Goal: Information Seeking & Learning: Learn about a topic

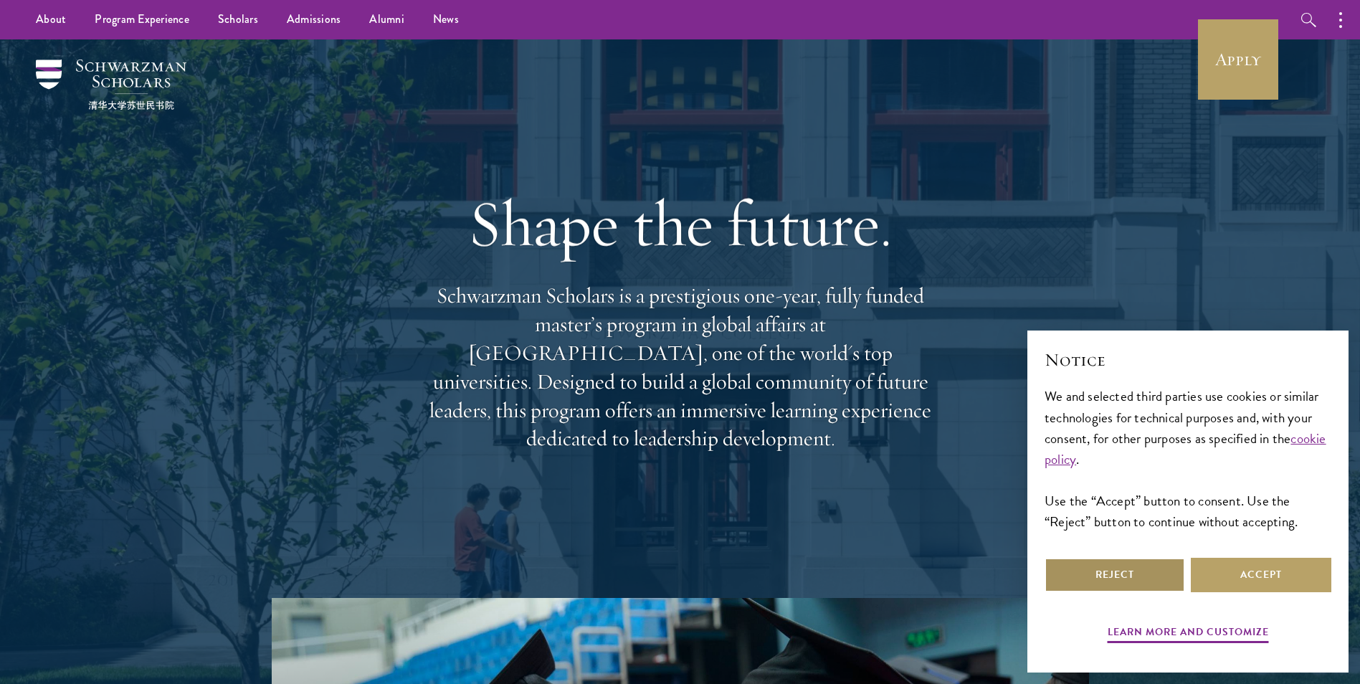
drag, startPoint x: 1149, startPoint y: 582, endPoint x: 1142, endPoint y: 579, distance: 7.5
click at [1149, 581] on button "Reject" at bounding box center [1115, 575] width 141 height 34
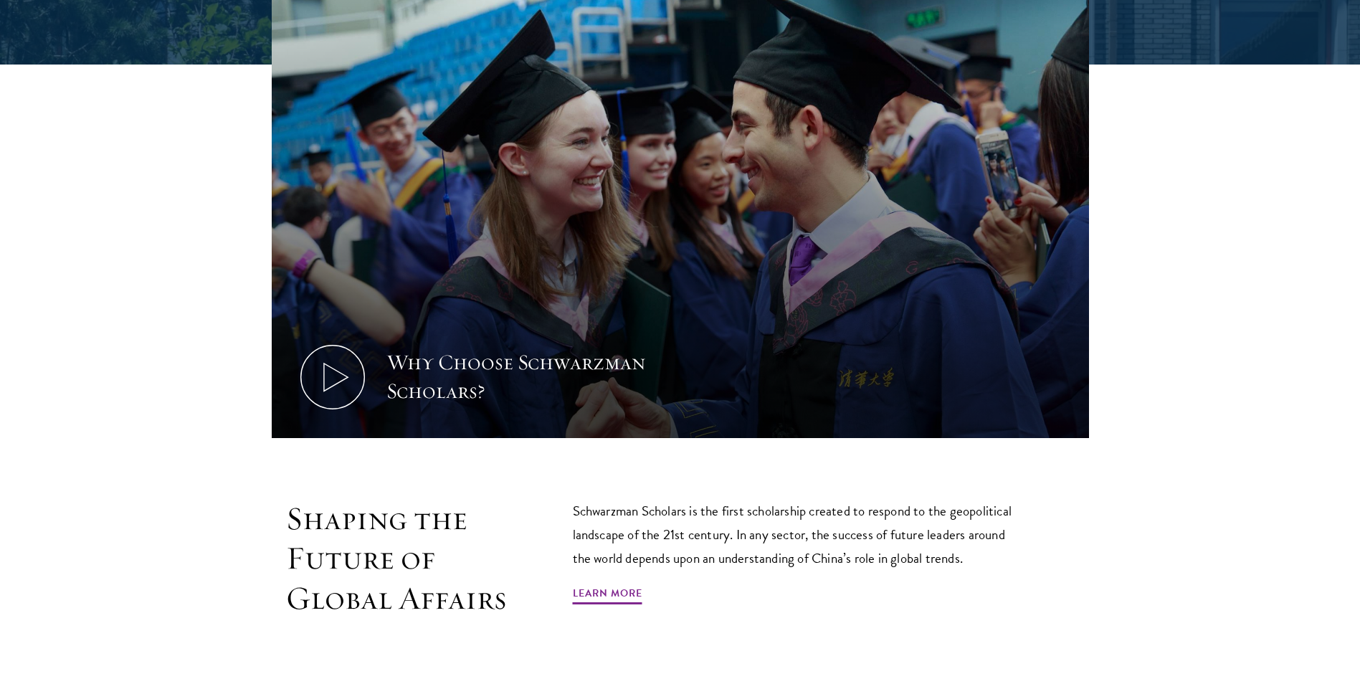
scroll to position [717, 0]
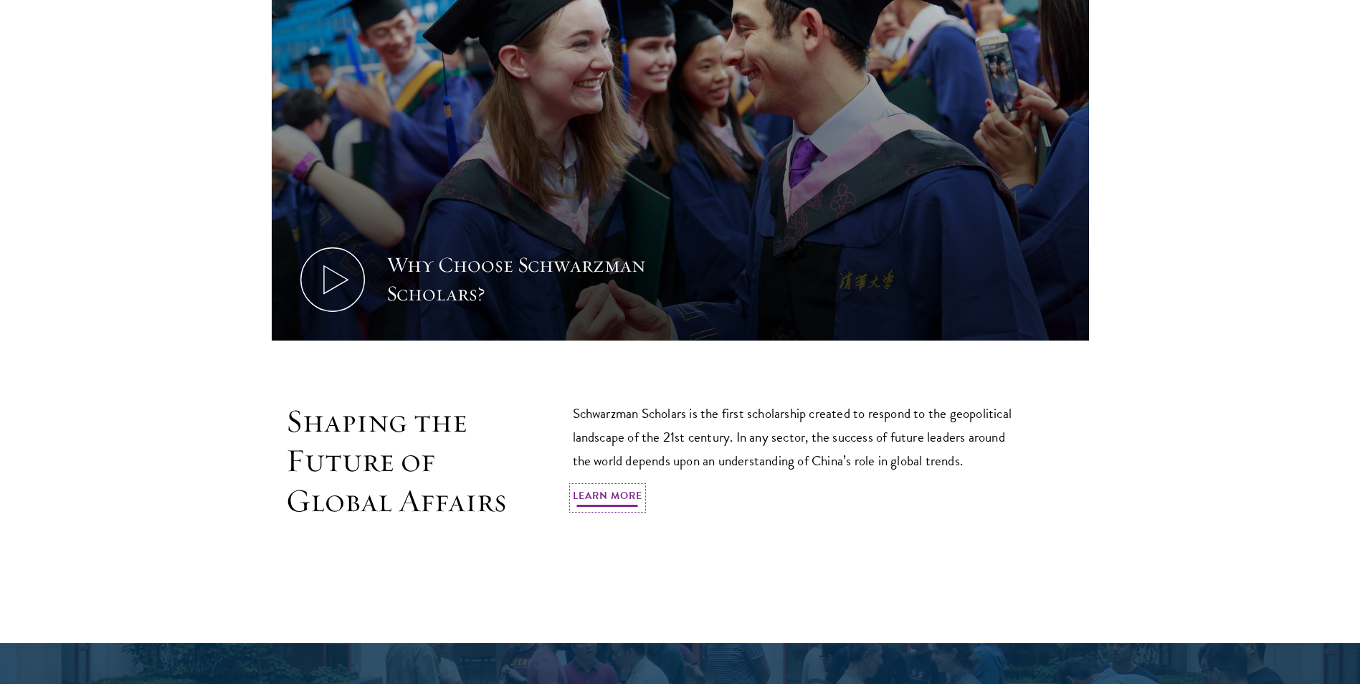
click at [598, 495] on link "Learn More" at bounding box center [608, 498] width 70 height 22
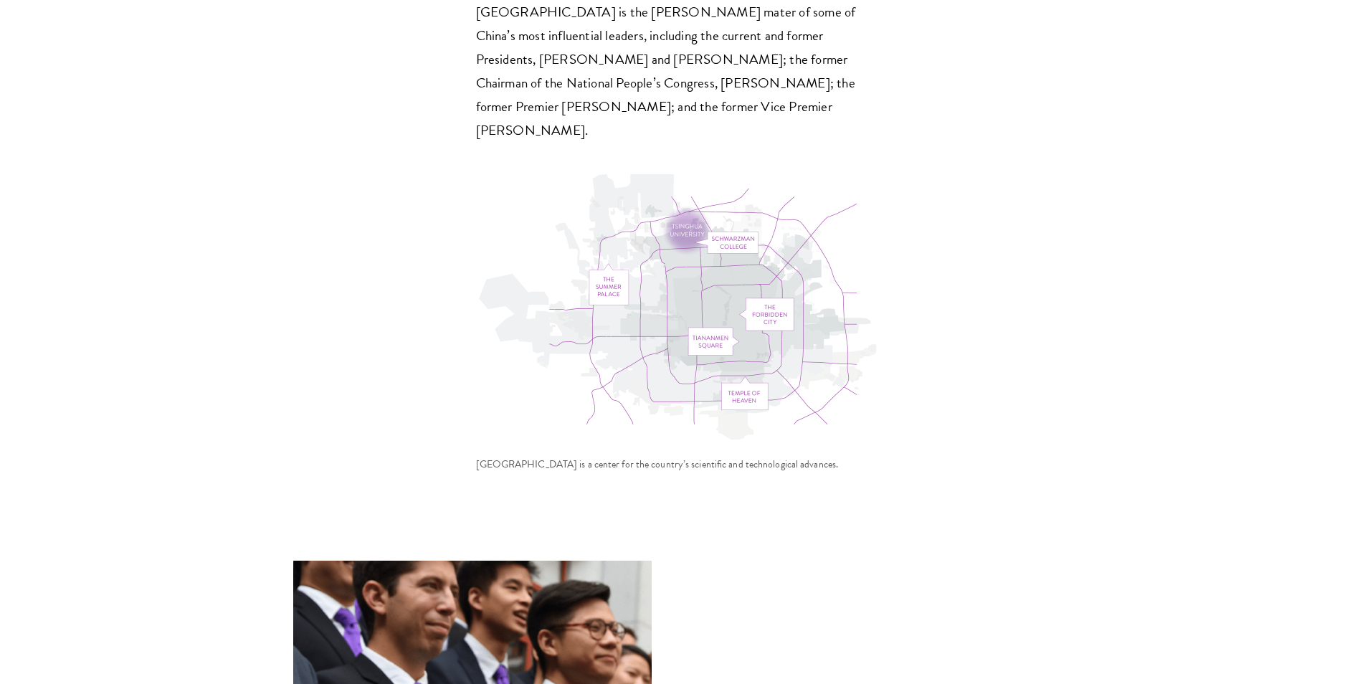
scroll to position [4876, 0]
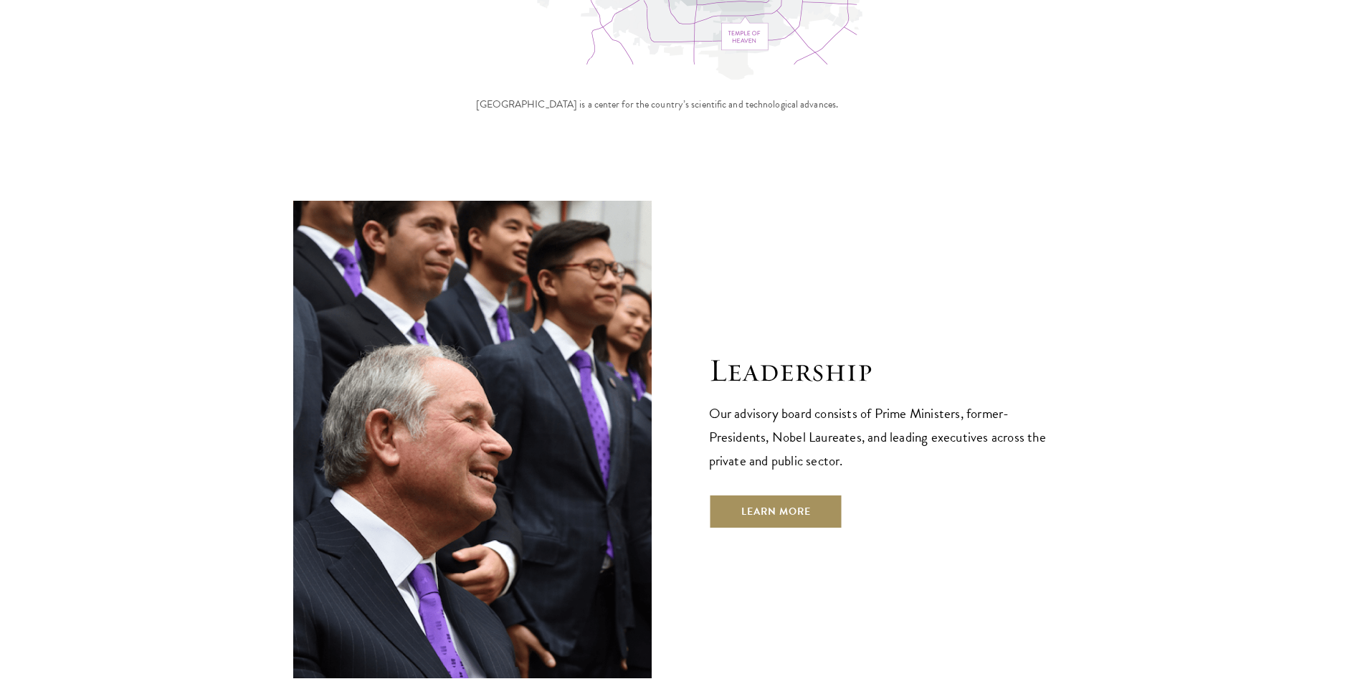
click at [777, 494] on link "Learn More" at bounding box center [776, 511] width 134 height 34
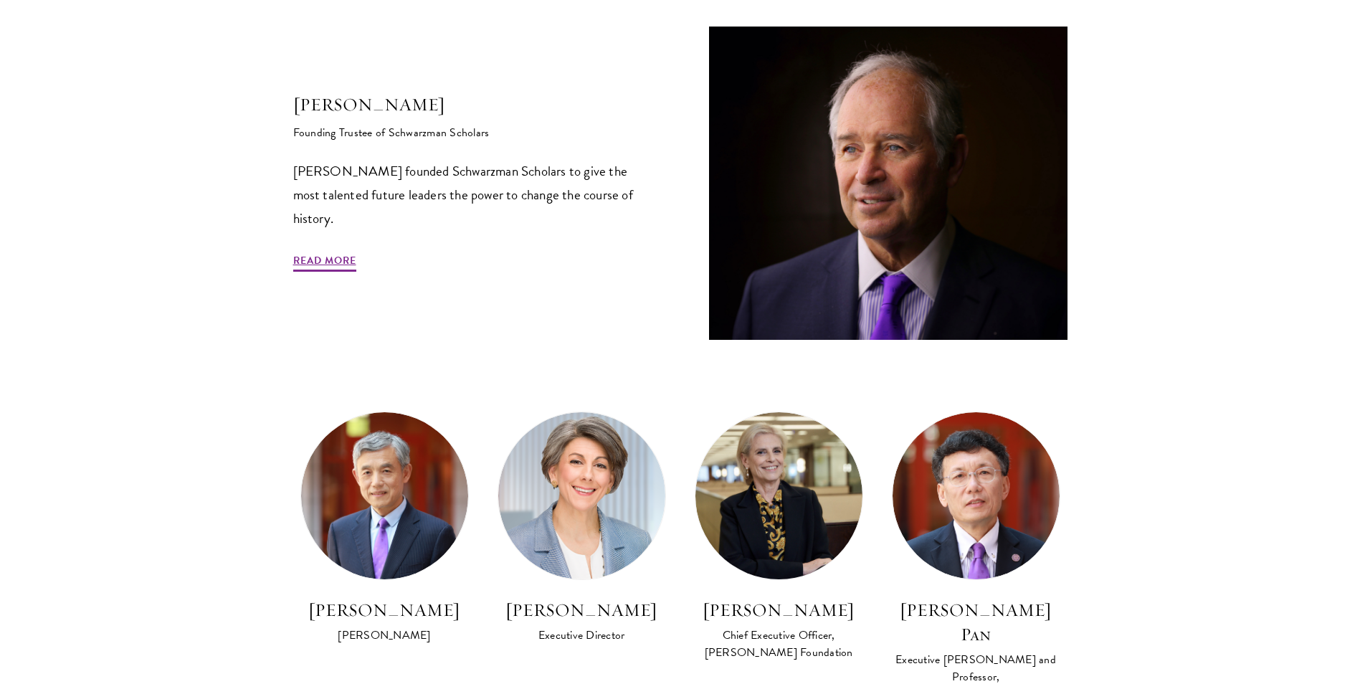
scroll to position [502, 0]
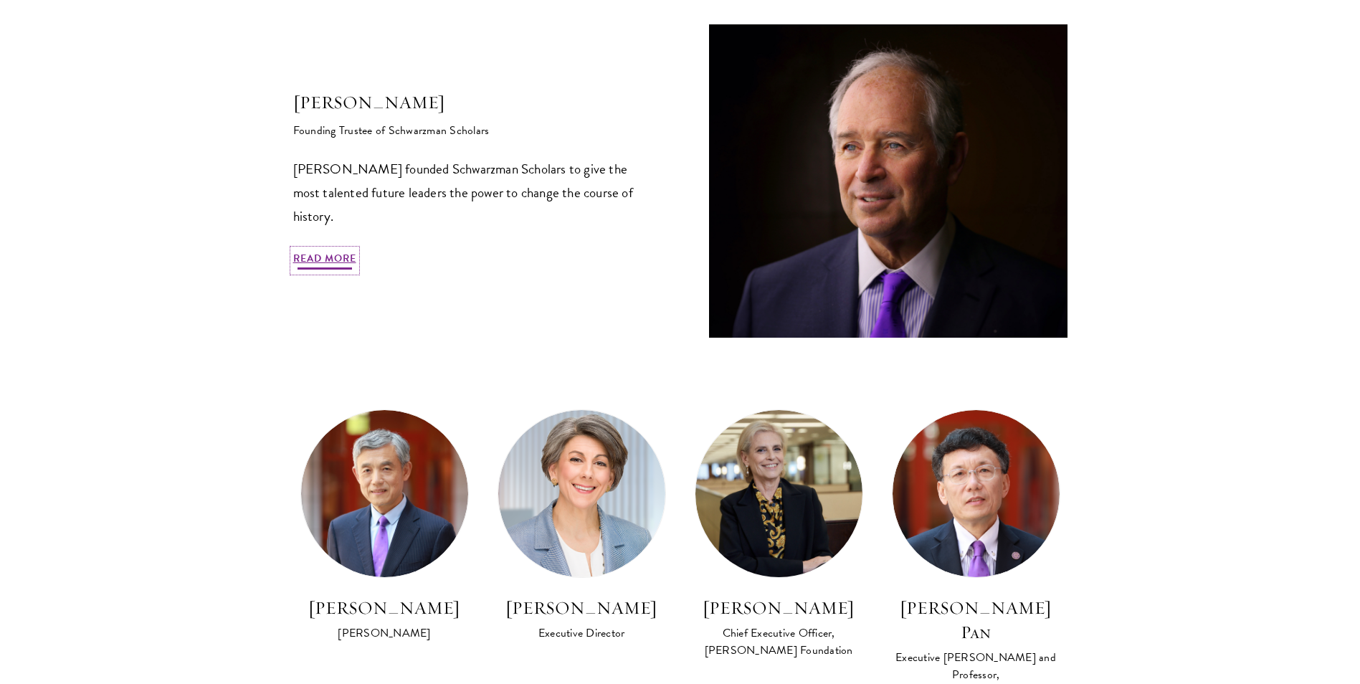
click at [333, 264] on link "Read More" at bounding box center [324, 261] width 63 height 22
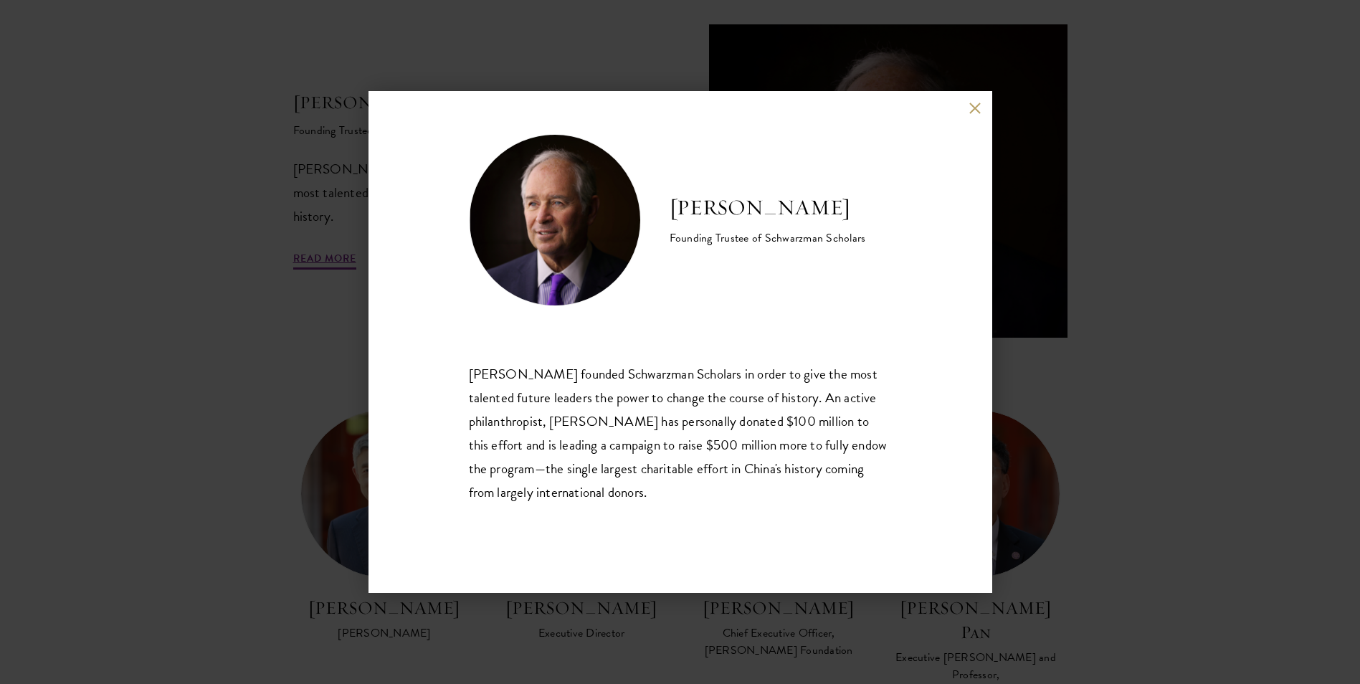
click at [265, 351] on div "Stephen A. Schwarzman Founding Trustee of Schwarzman Scholars Stephen A. Schwar…" at bounding box center [680, 342] width 1360 height 684
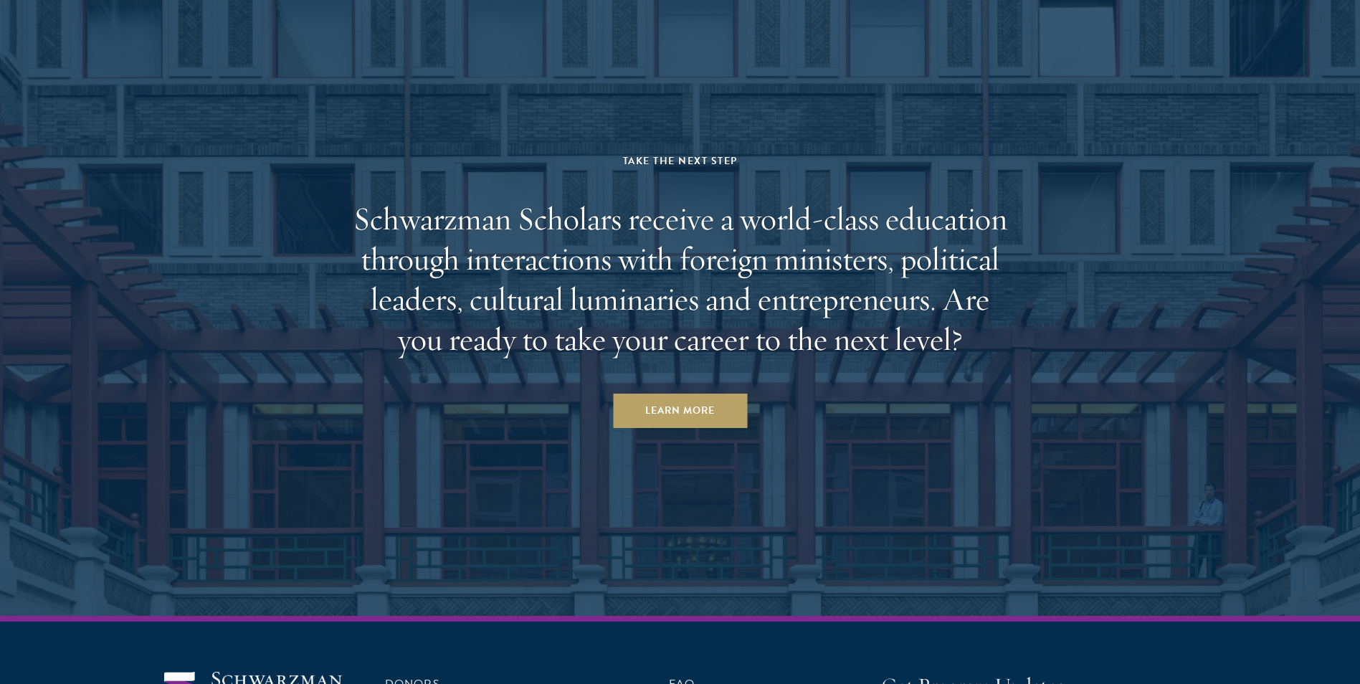
scroll to position [5009, 0]
